Goal: Find specific page/section: Find specific page/section

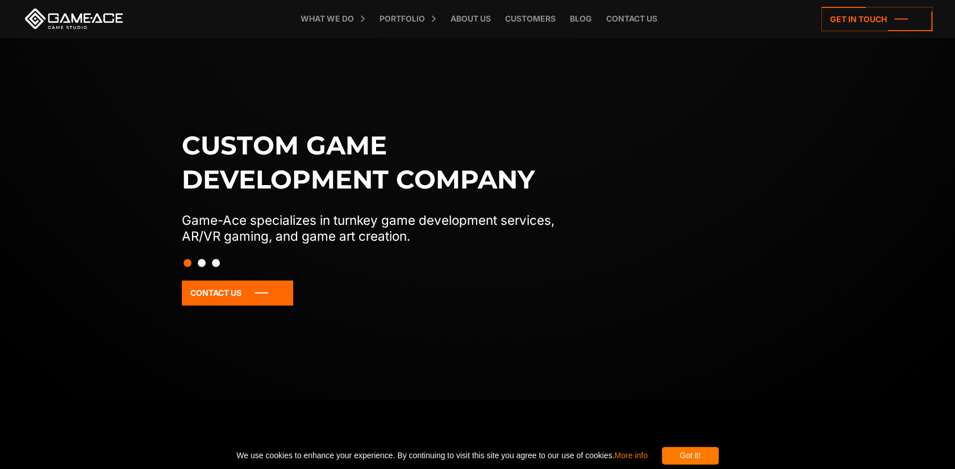
scroll to position [114, 0]
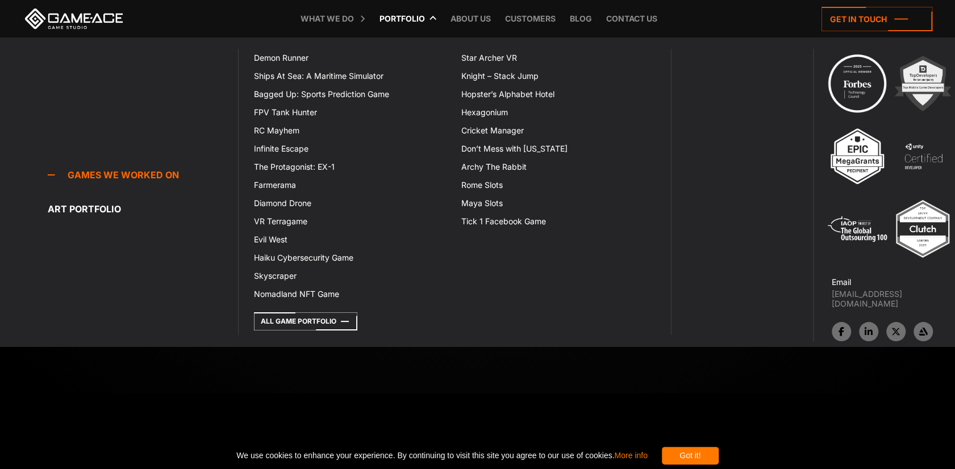
click at [414, 15] on link "Portfolio" at bounding box center [402, 19] width 57 height 38
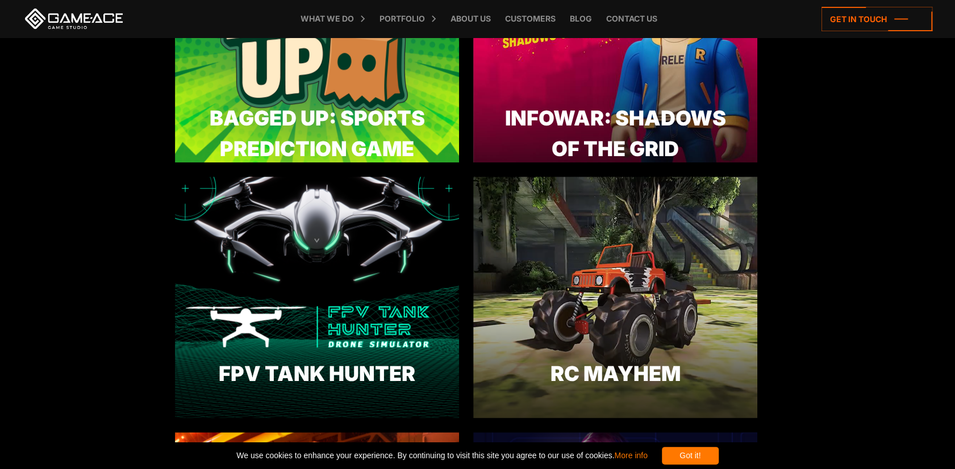
scroll to position [341, 0]
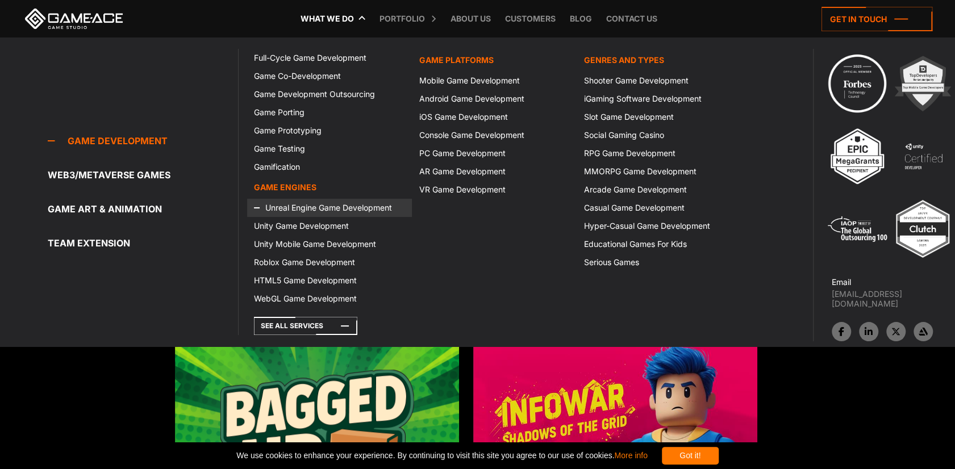
click at [331, 211] on link "Unreal Engine Game Development" at bounding box center [329, 208] width 165 height 18
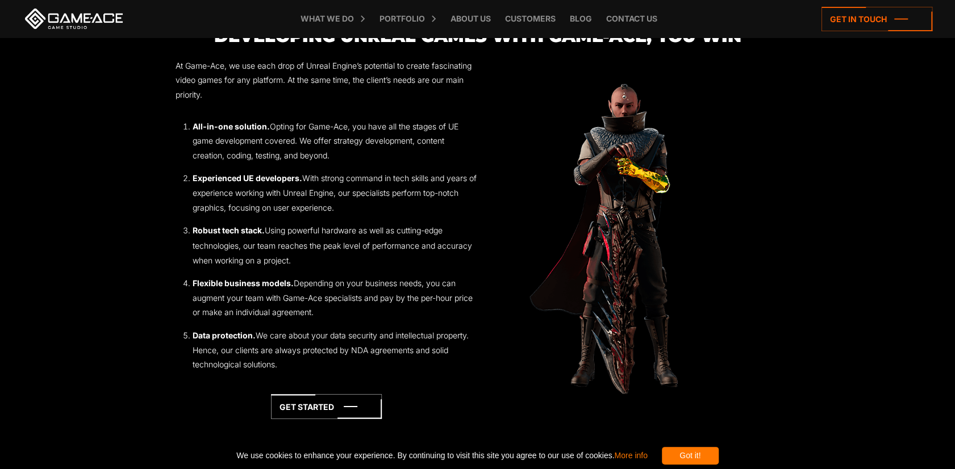
scroll to position [1250, 0]
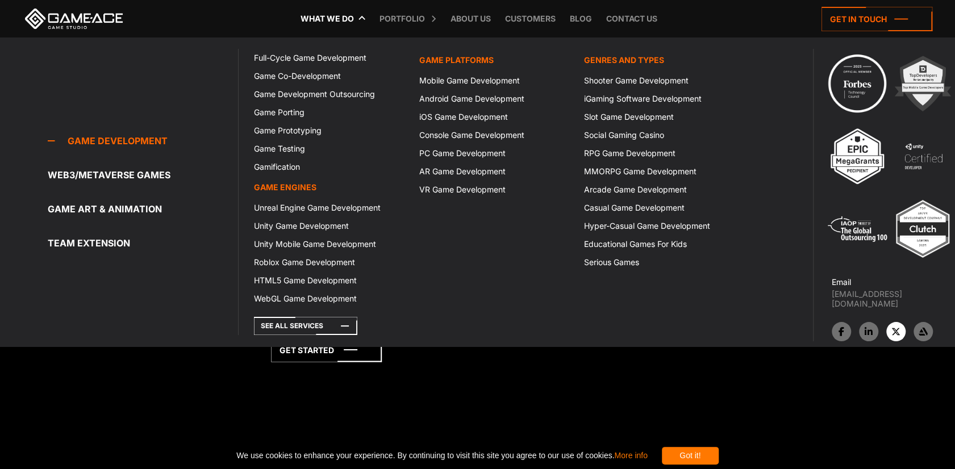
click at [889, 322] on link at bounding box center [896, 331] width 19 height 19
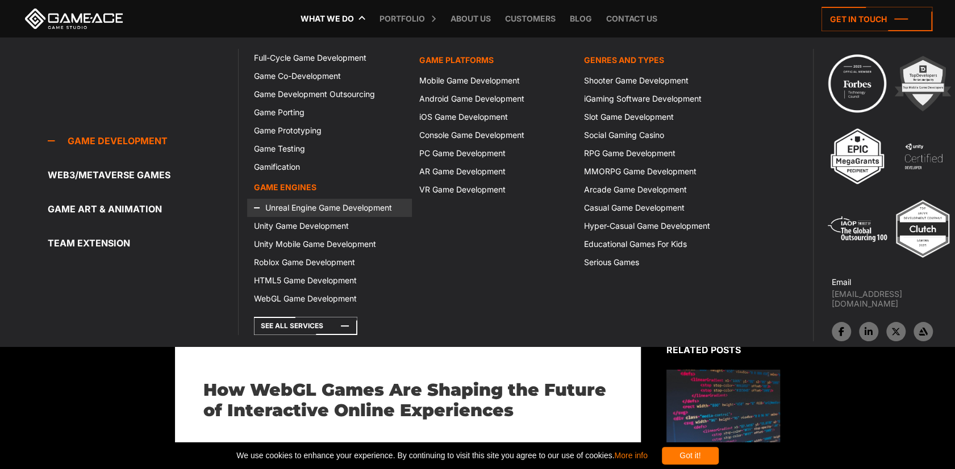
click at [305, 209] on link "Unreal Engine Game Development" at bounding box center [329, 208] width 165 height 18
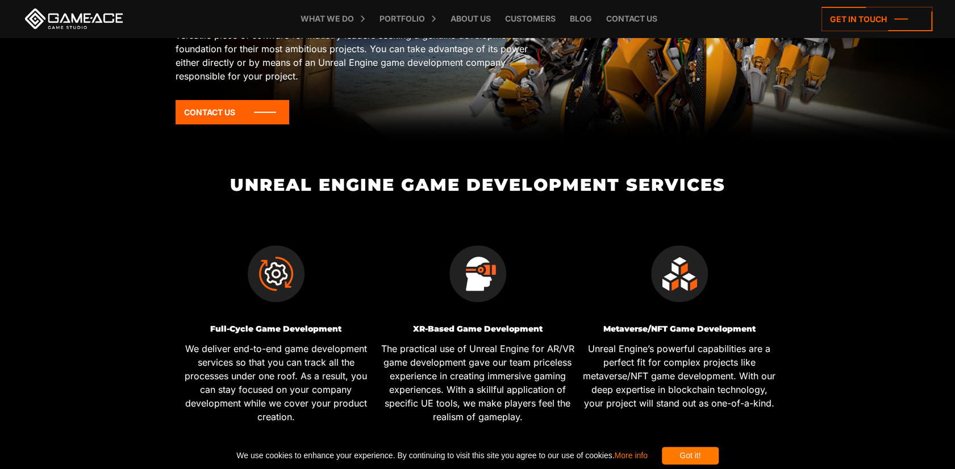
scroll to position [284, 0]
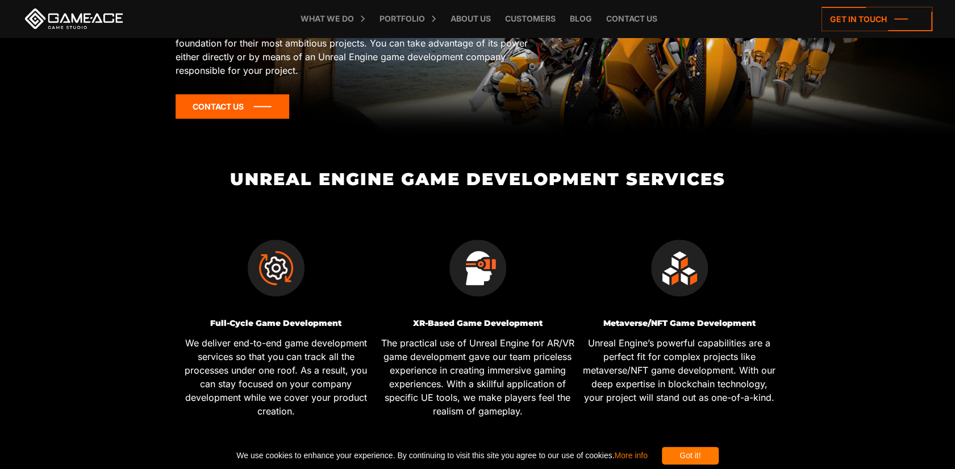
click at [223, 102] on icon at bounding box center [233, 106] width 114 height 24
